Goal: Transaction & Acquisition: Purchase product/service

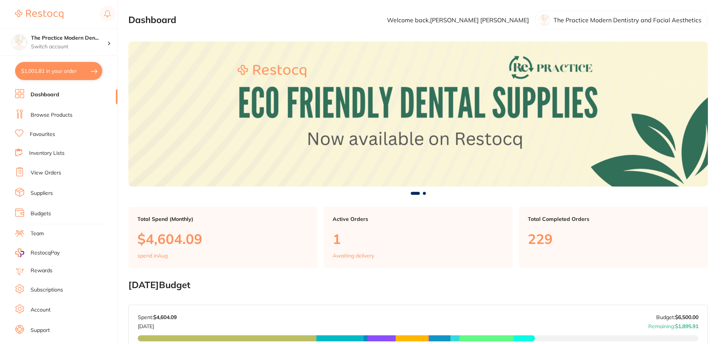
click at [48, 111] on link "Browse Products" at bounding box center [52, 115] width 42 height 8
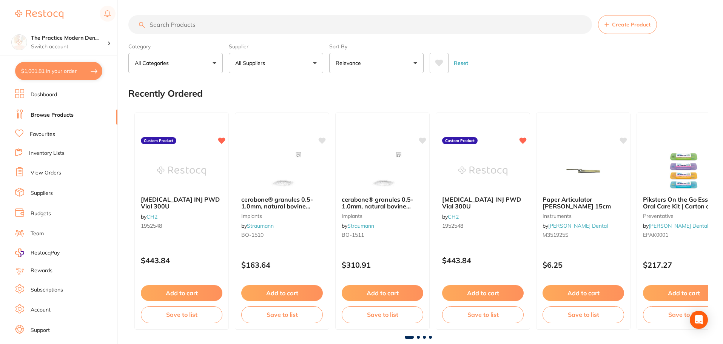
click at [178, 26] on input "search" at bounding box center [360, 24] width 464 height 19
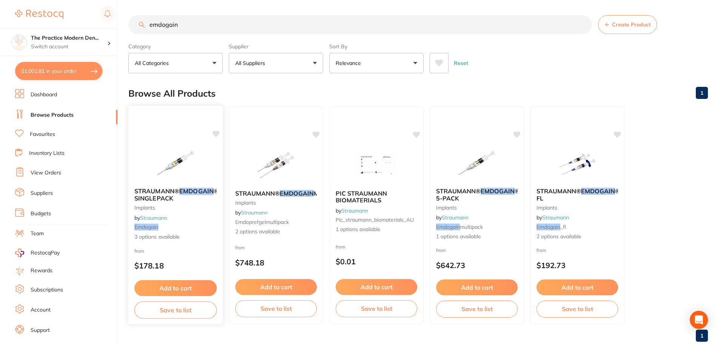
type input "emdogain"
click at [194, 148] on img at bounding box center [175, 163] width 49 height 38
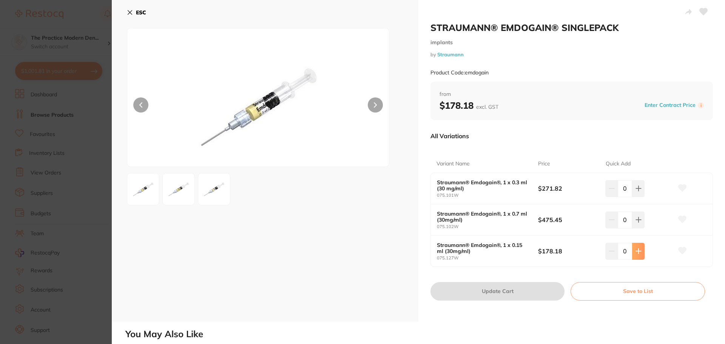
click at [638, 192] on icon at bounding box center [639, 188] width 6 height 6
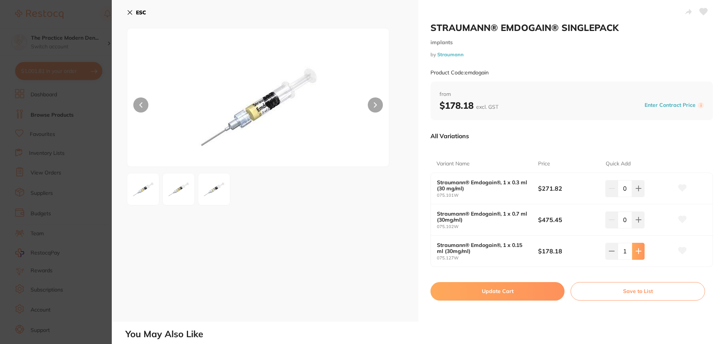
type input "1"
click at [528, 290] on button "Update Cart" at bounding box center [498, 291] width 134 height 18
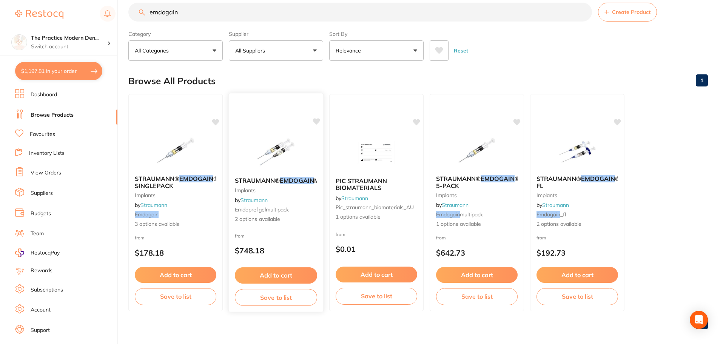
scroll to position [19, 0]
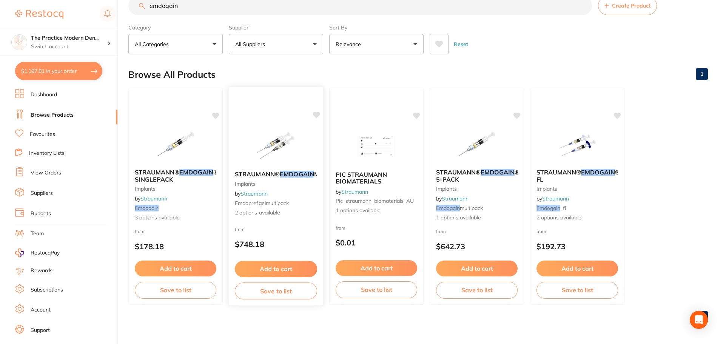
click at [272, 153] on img at bounding box center [275, 146] width 49 height 38
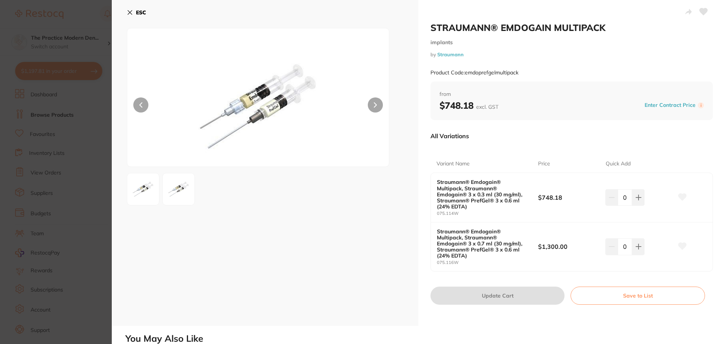
click at [127, 11] on icon at bounding box center [130, 12] width 6 height 6
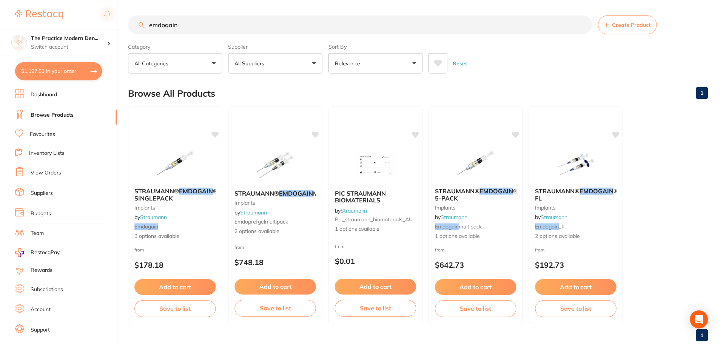
scroll to position [19, 0]
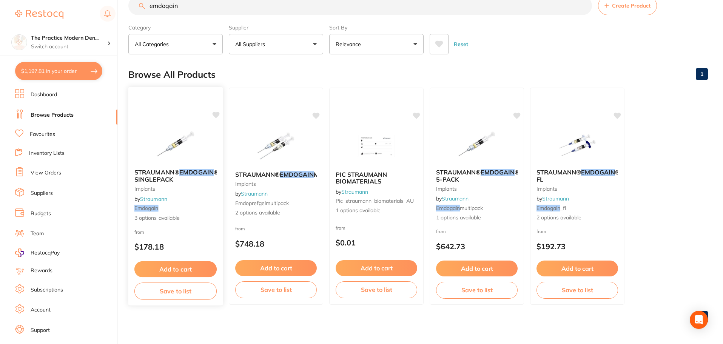
click at [184, 140] on img at bounding box center [175, 144] width 49 height 38
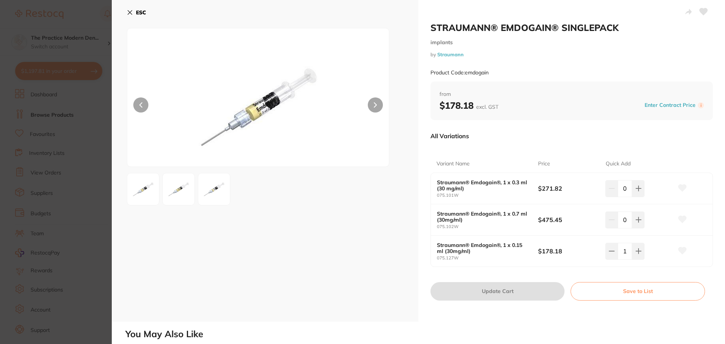
click at [139, 12] on b "ESC" at bounding box center [141, 12] width 10 height 7
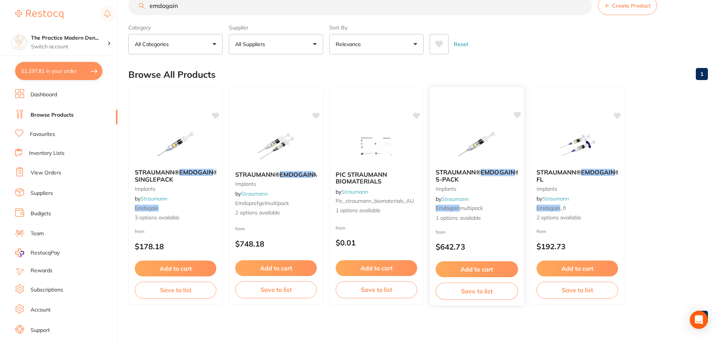
click at [477, 156] on img at bounding box center [476, 144] width 49 height 38
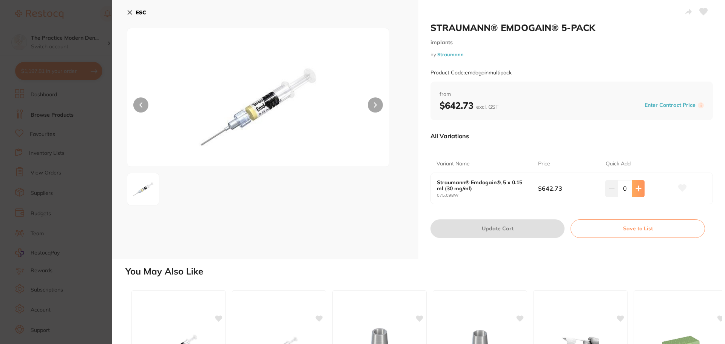
click at [638, 187] on icon at bounding box center [639, 188] width 6 height 6
type input "1"
click at [518, 227] on button "Update Cart" at bounding box center [498, 228] width 134 height 18
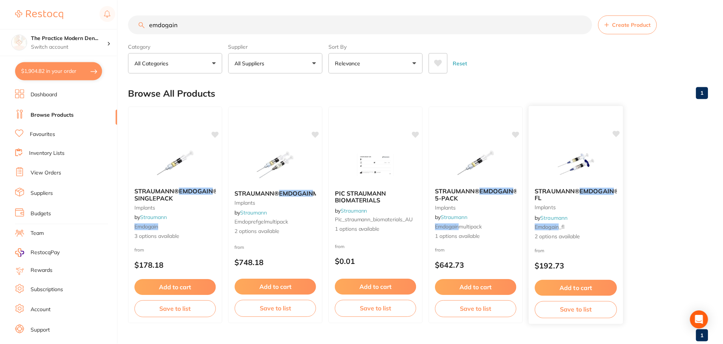
scroll to position [19, 0]
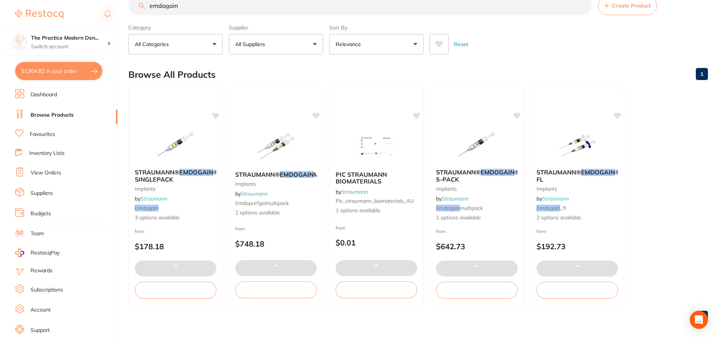
click at [45, 93] on link "Dashboard" at bounding box center [44, 95] width 26 height 8
